Goal: Navigation & Orientation: Find specific page/section

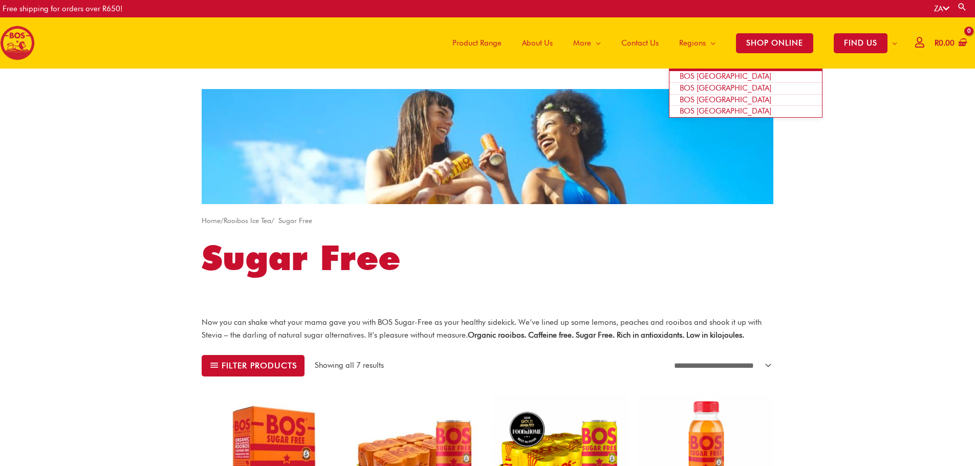
click at [702, 88] on span "BOS [GEOGRAPHIC_DATA]" at bounding box center [726, 87] width 92 height 9
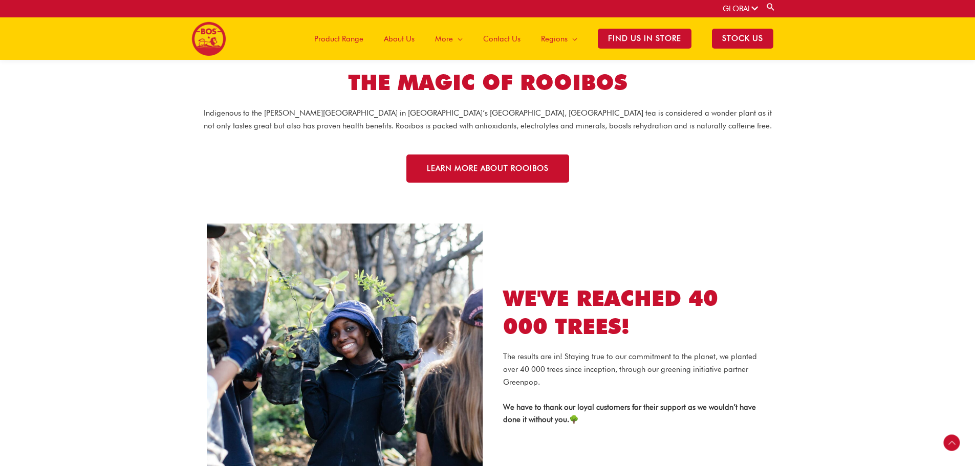
scroll to position [1066, 0]
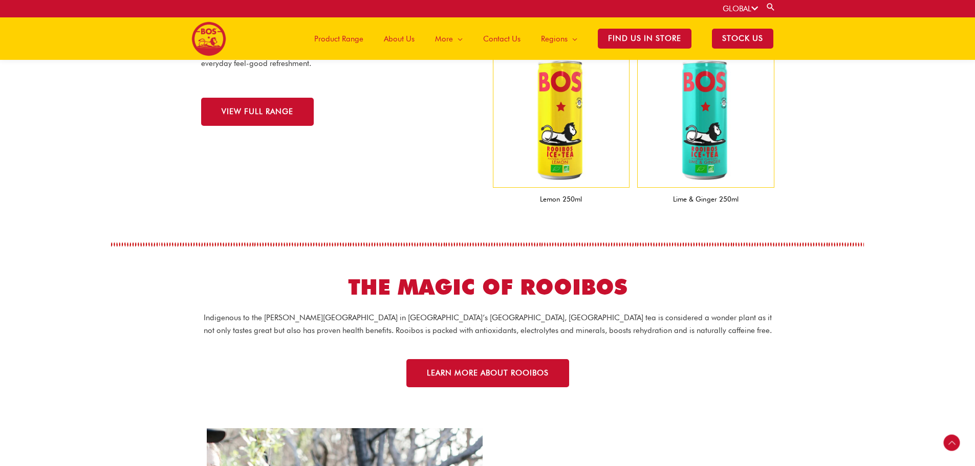
click at [352, 39] on span "Product Range" at bounding box center [338, 39] width 49 height 31
